Goal: Communication & Community: Participate in discussion

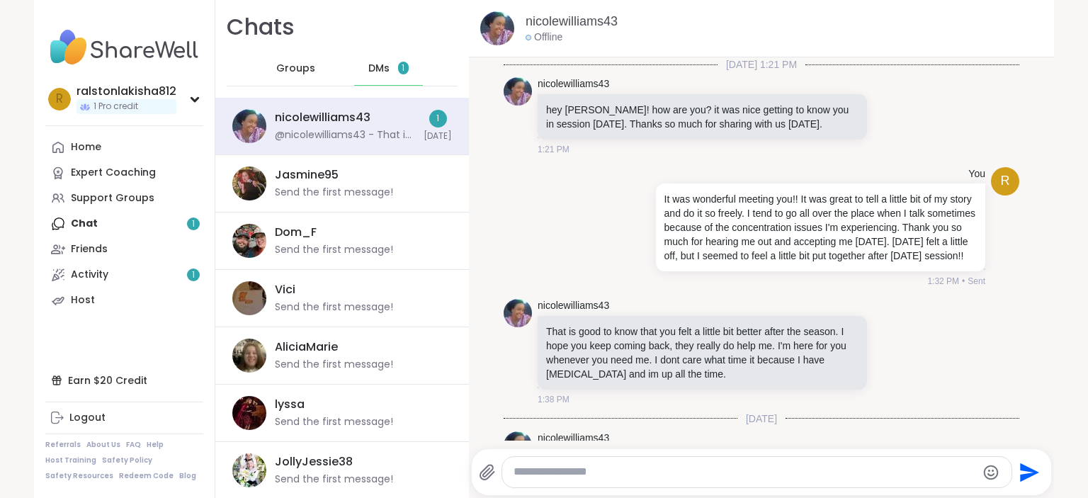
scroll to position [314, 0]
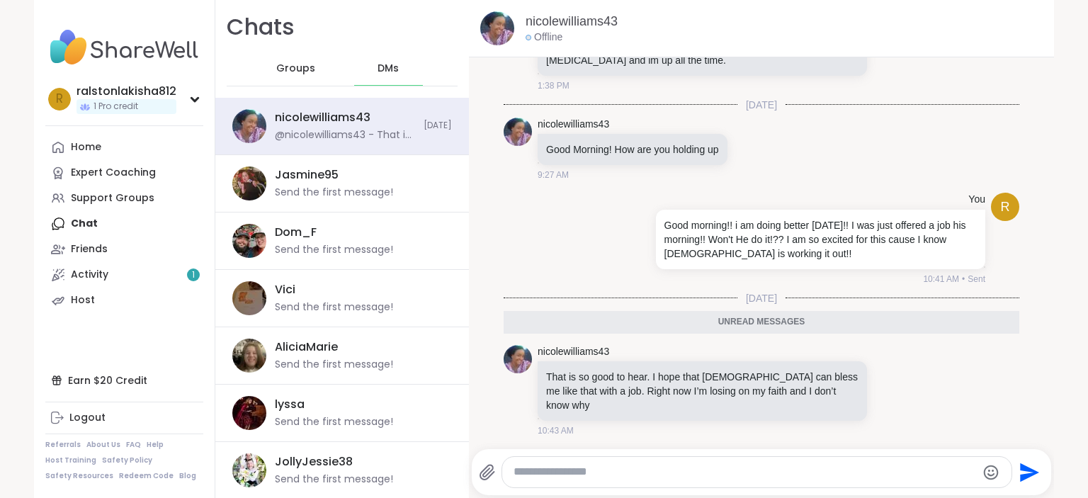
click at [697, 469] on textarea "Type your message" at bounding box center [744, 471] width 462 height 15
click at [591, 466] on textarea "Type your message" at bounding box center [744, 471] width 462 height 15
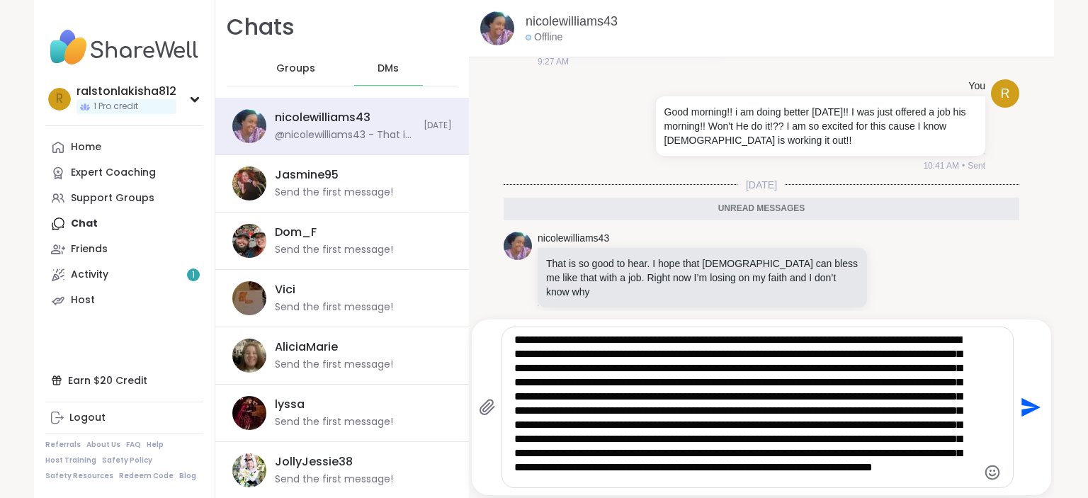
scroll to position [443, 0]
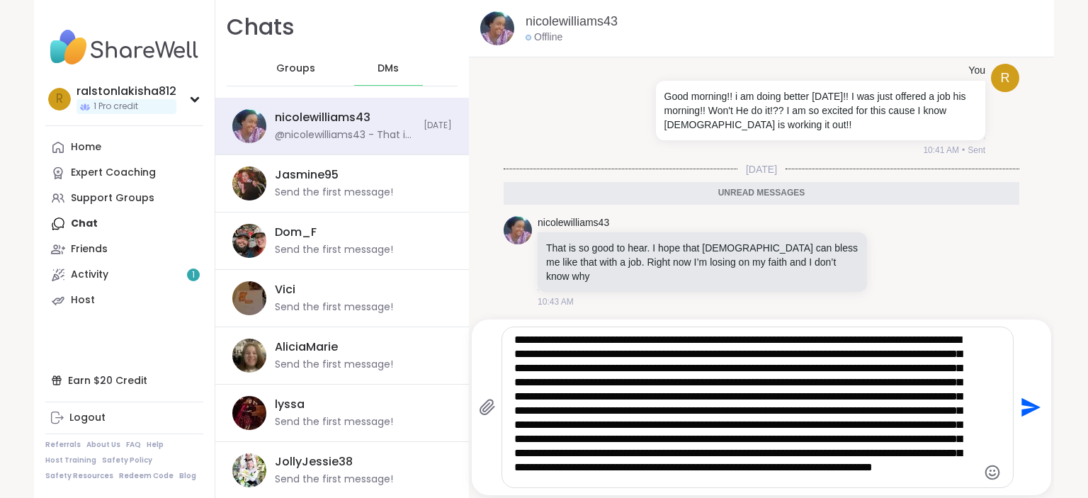
click at [816, 480] on textarea "Type your message" at bounding box center [745, 407] width 462 height 149
click at [814, 377] on textarea "Type your message" at bounding box center [745, 407] width 462 height 149
click at [644, 474] on textarea "Type your message" at bounding box center [745, 407] width 462 height 149
type textarea "**********"
click at [1020, 407] on icon "Send" at bounding box center [1028, 407] width 23 height 23
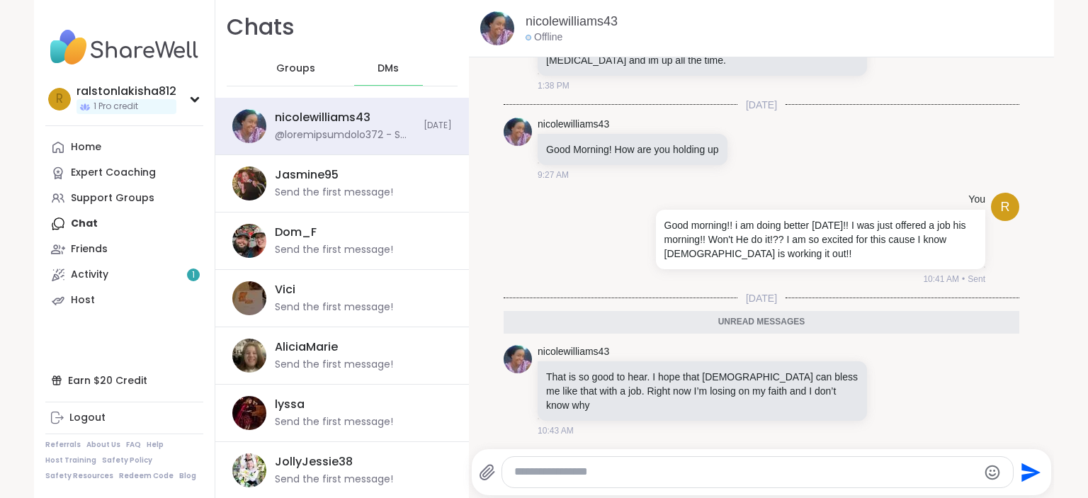
scroll to position [567, 0]
